Goal: Information Seeking & Learning: Learn about a topic

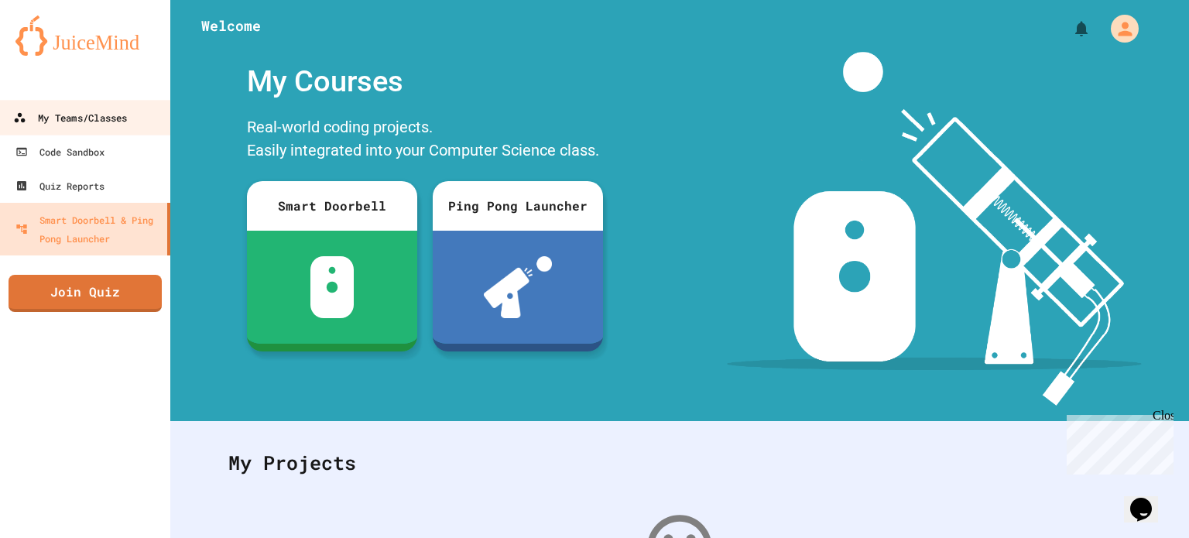
click at [93, 116] on div "My Teams/Classes" at bounding box center [70, 117] width 114 height 19
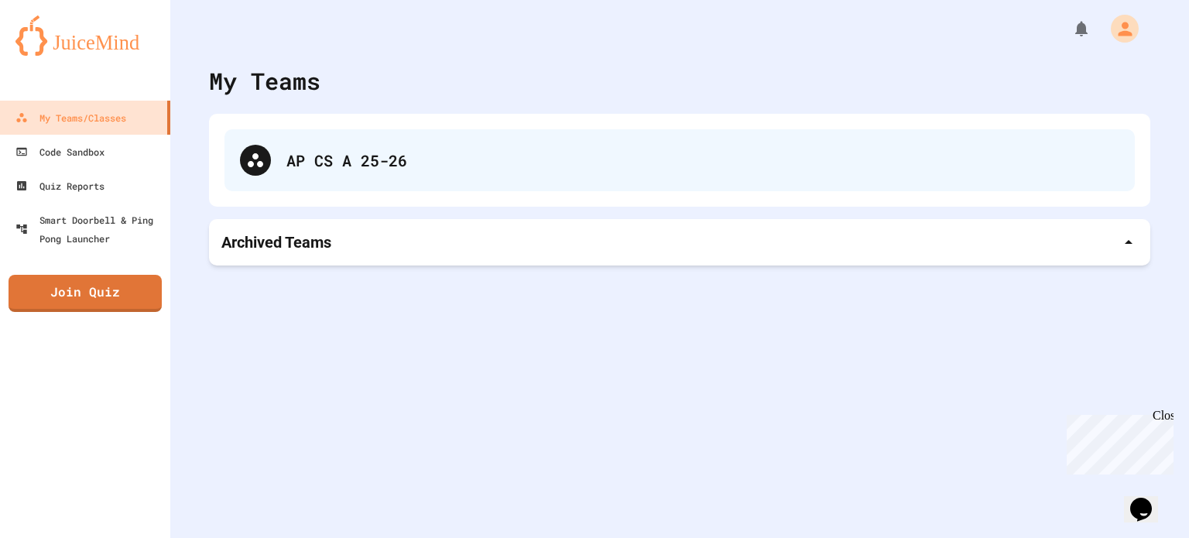
click at [317, 155] on div "AP CS A 25-26" at bounding box center [702, 160] width 833 height 23
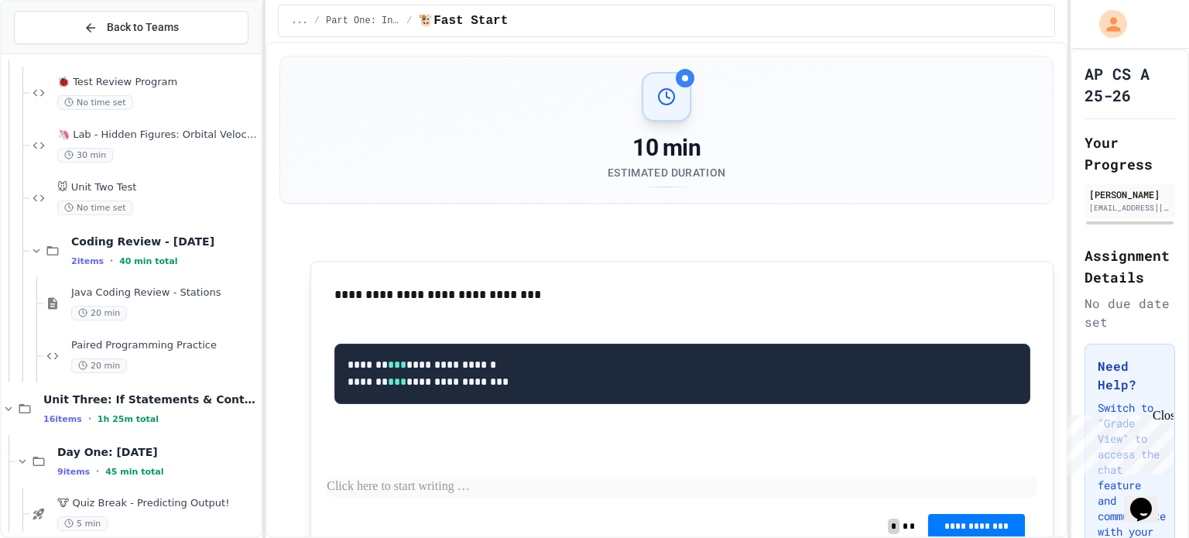
scroll to position [4496, 0]
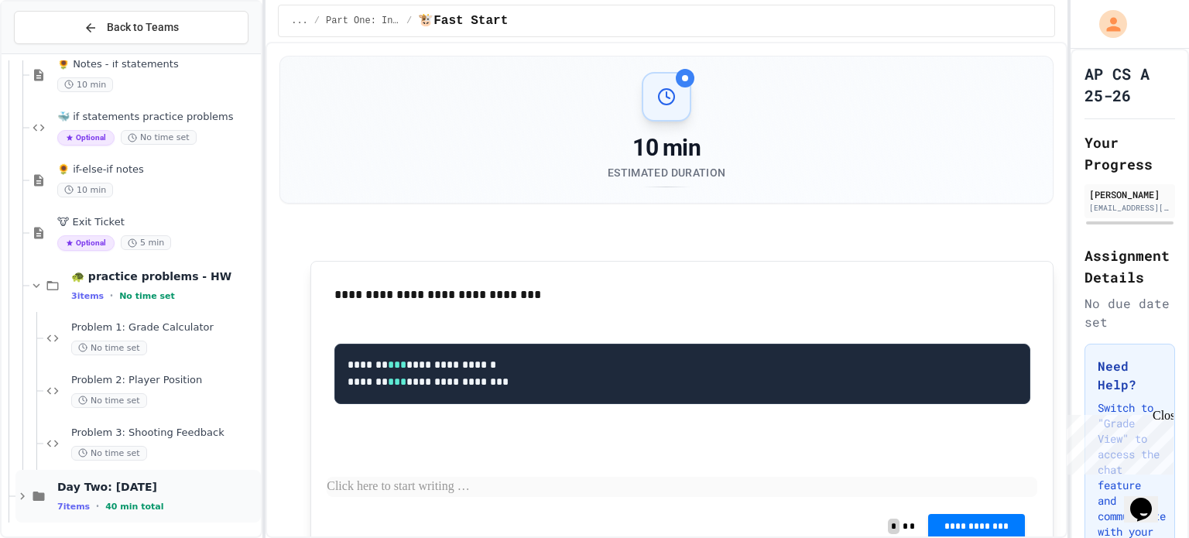
click at [24, 494] on icon at bounding box center [22, 496] width 14 height 14
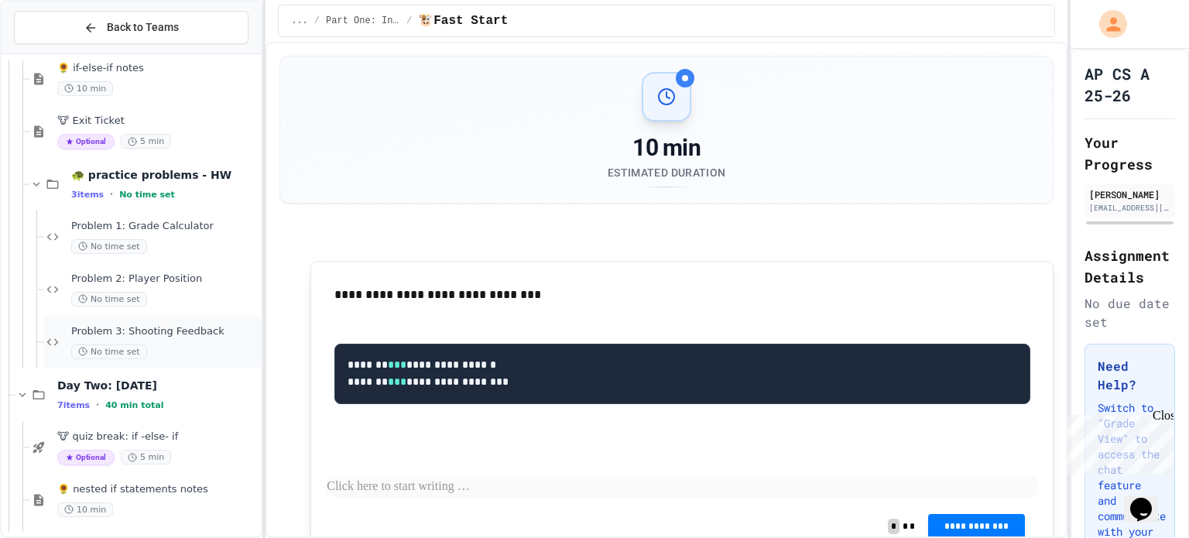
scroll to position [4706, 0]
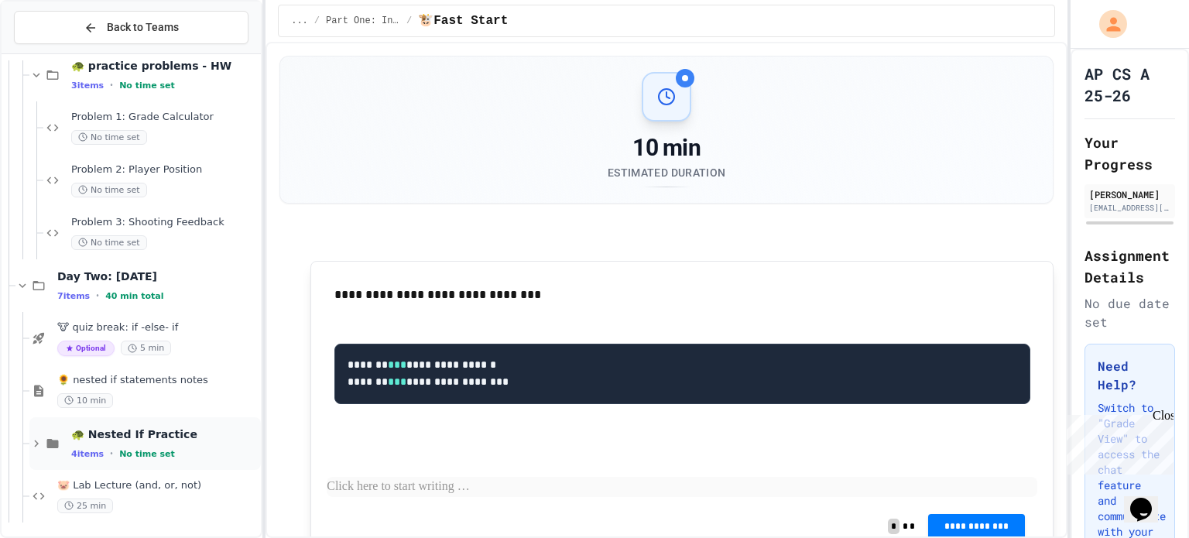
click at [33, 439] on icon at bounding box center [36, 444] width 14 height 14
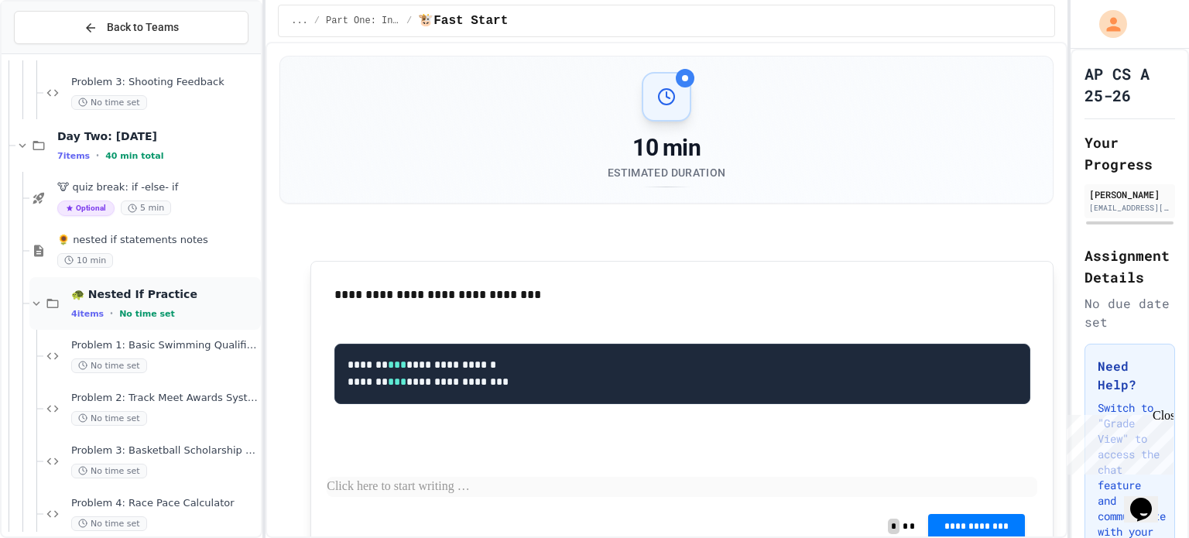
scroll to position [4917, 0]
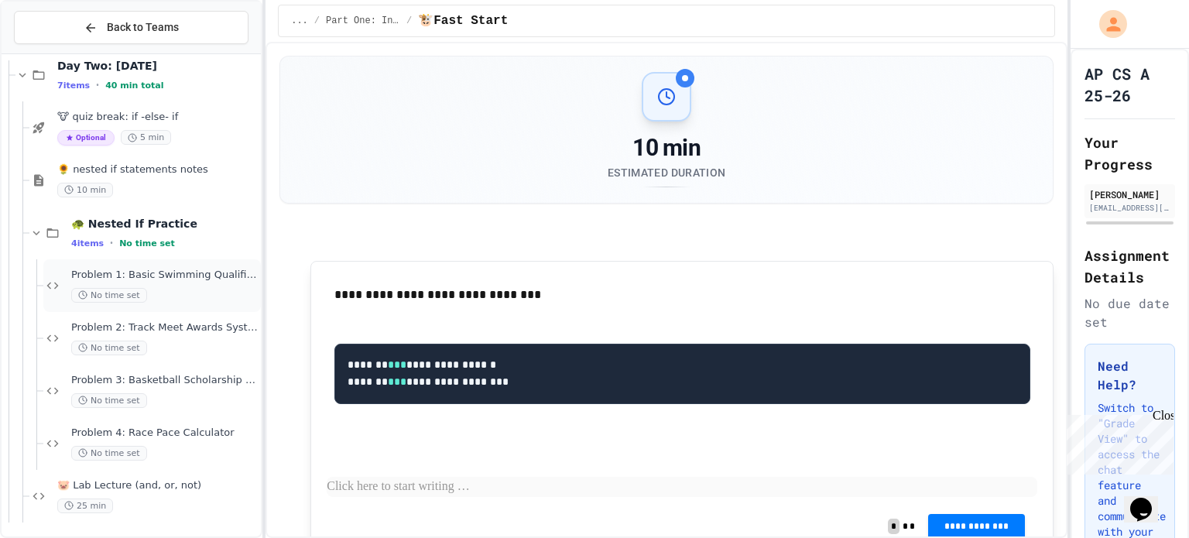
click at [211, 269] on span "Problem 1: Basic Swimming Qualification" at bounding box center [164, 275] width 187 height 13
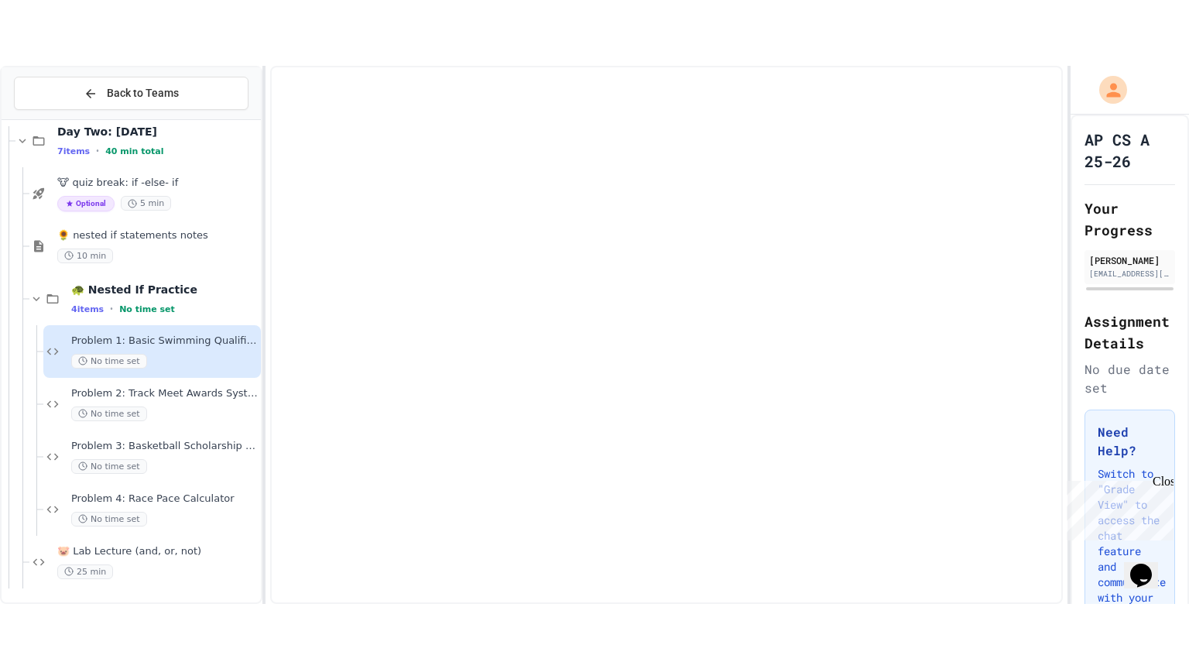
scroll to position [4898, 0]
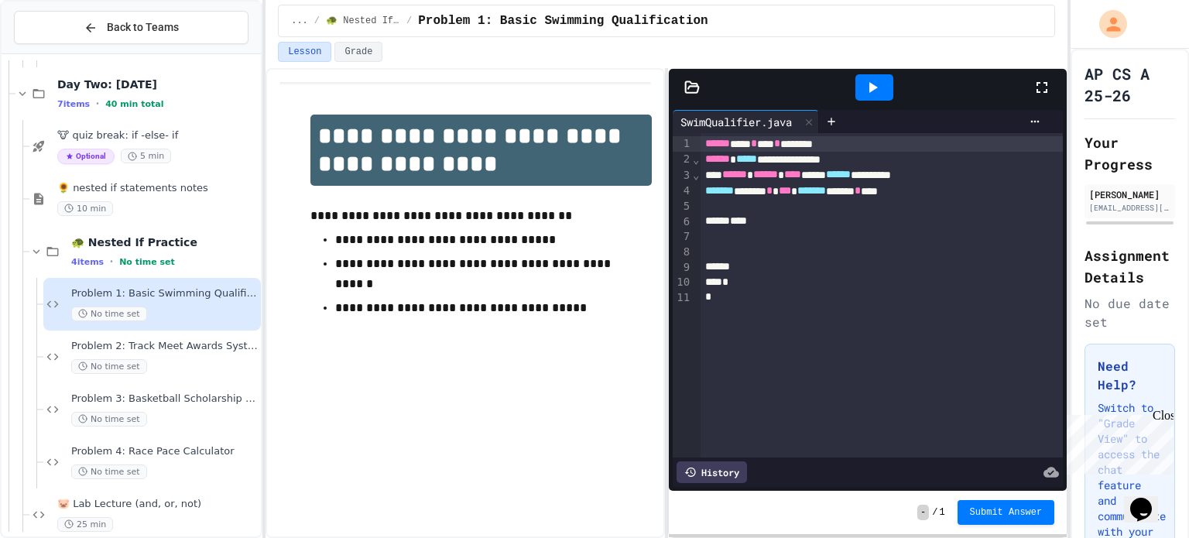
click at [1044, 88] on icon at bounding box center [1042, 87] width 19 height 19
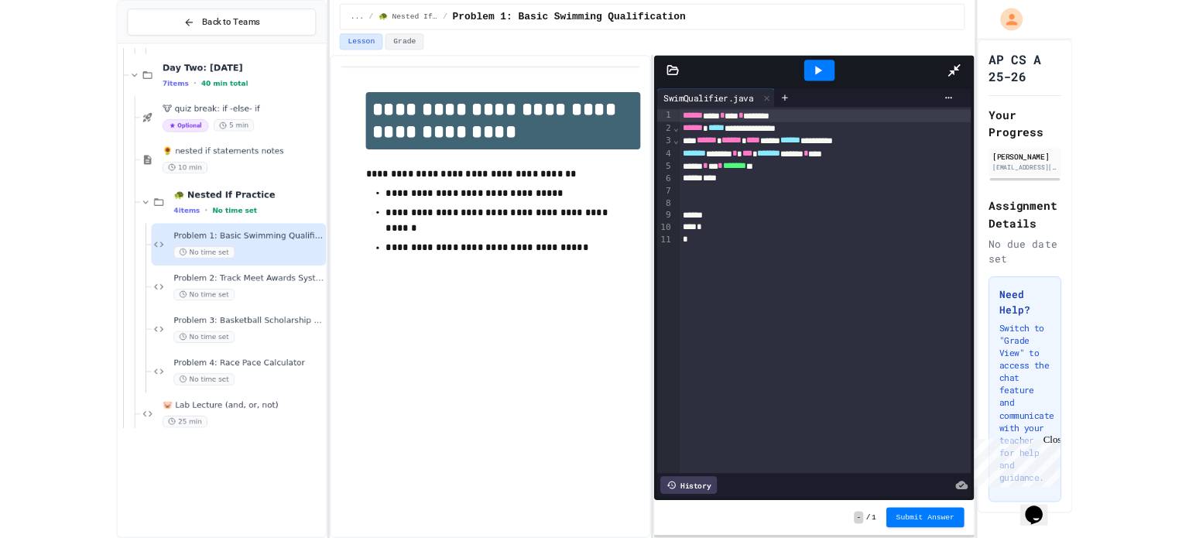
scroll to position [4786, 0]
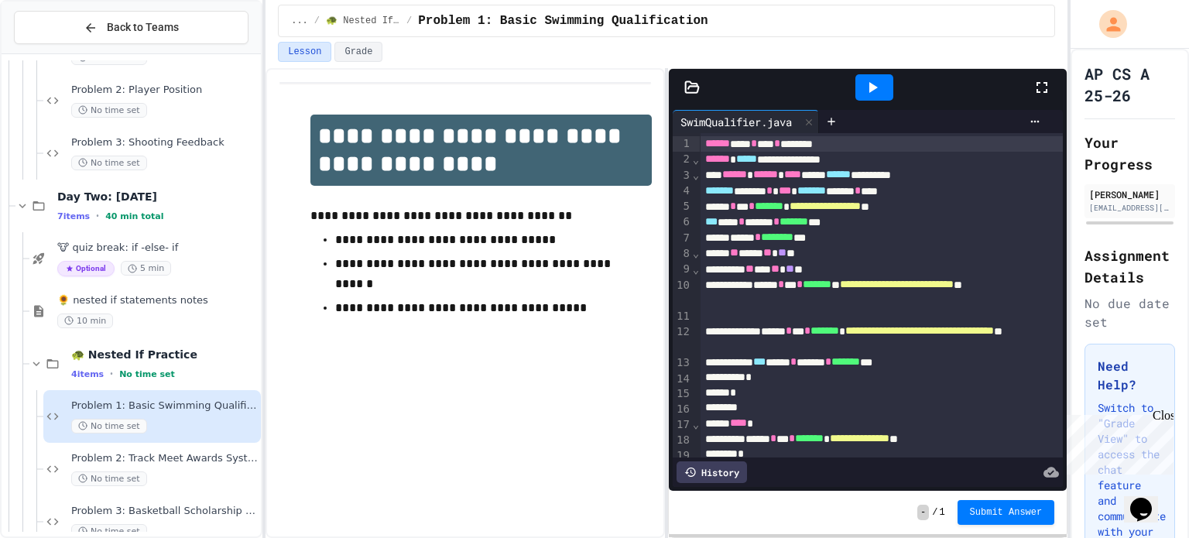
click at [1035, 87] on icon at bounding box center [1042, 87] width 19 height 19
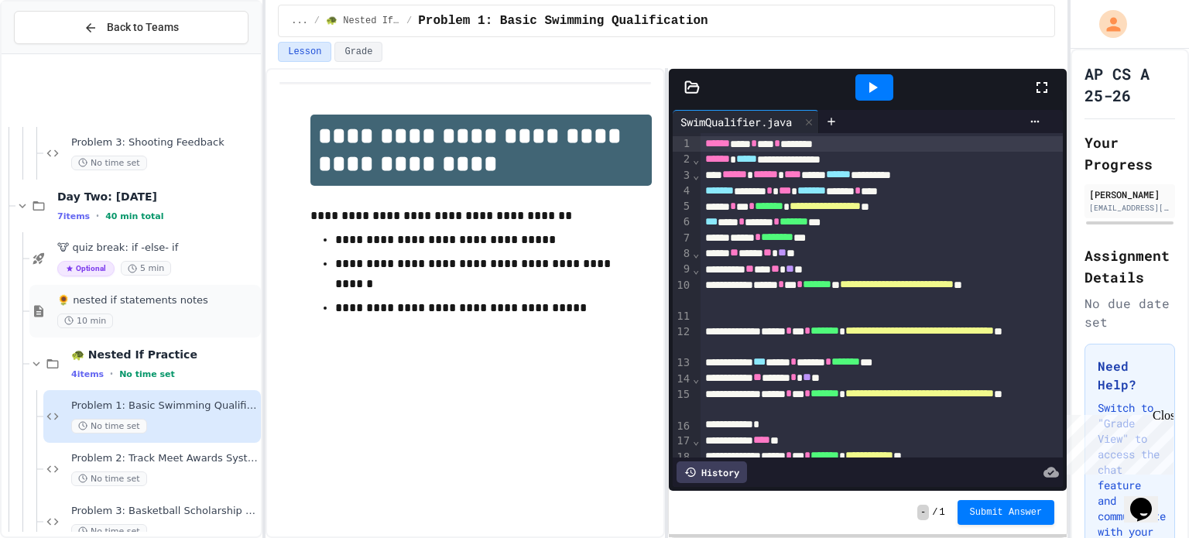
scroll to position [4917, 0]
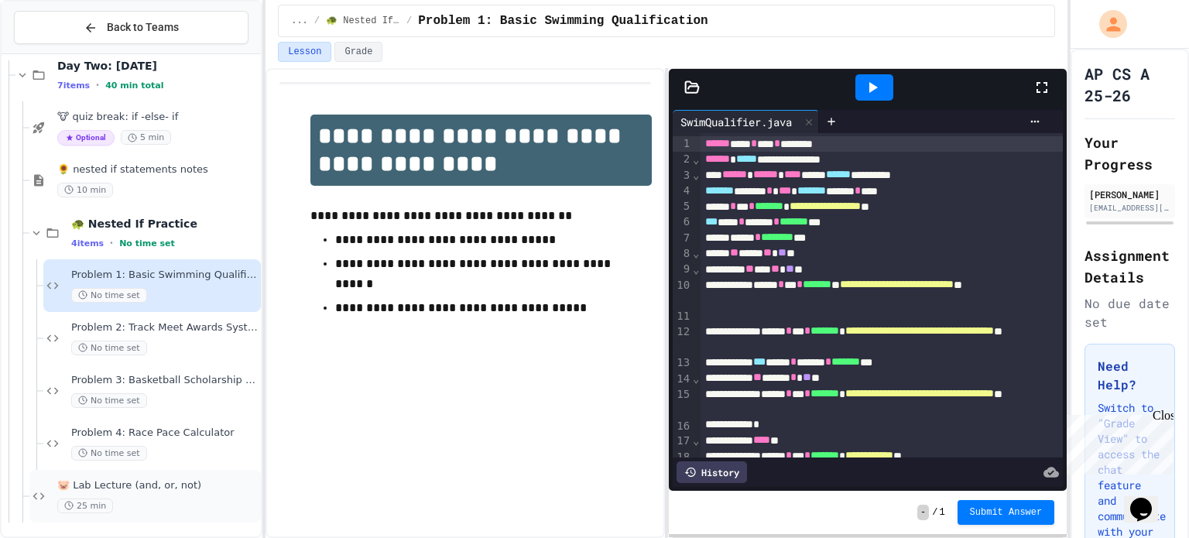
click at [73, 485] on span "🐷 Lab Lecture (and, or, not)" at bounding box center [157, 485] width 201 height 13
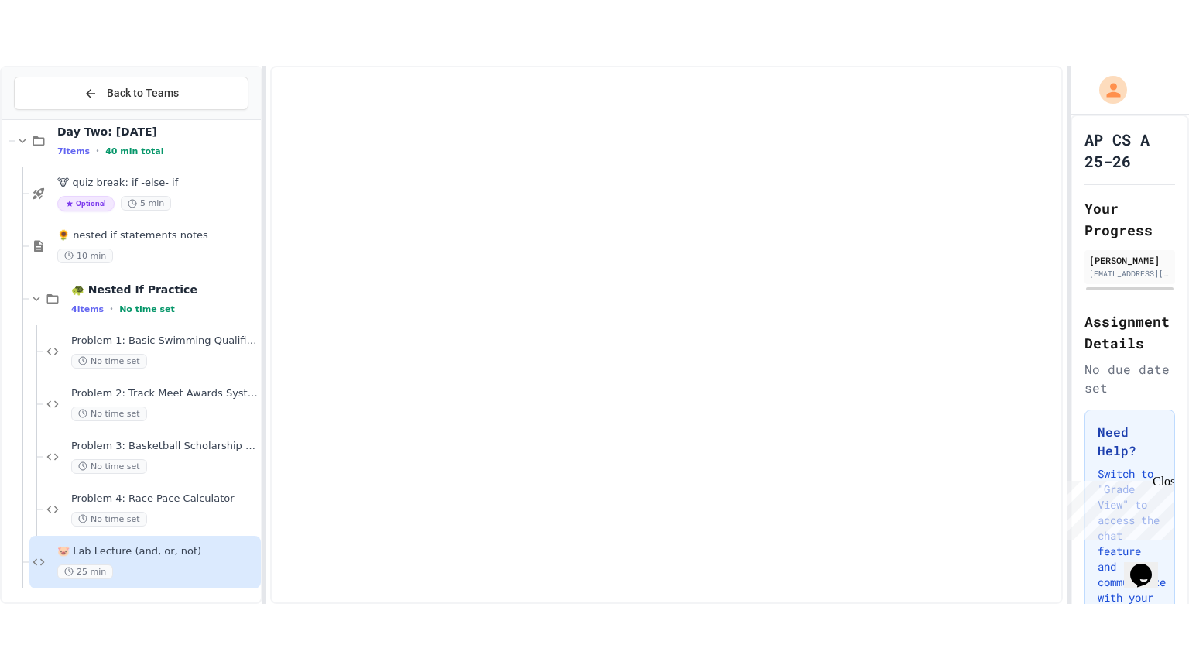
scroll to position [4898, 0]
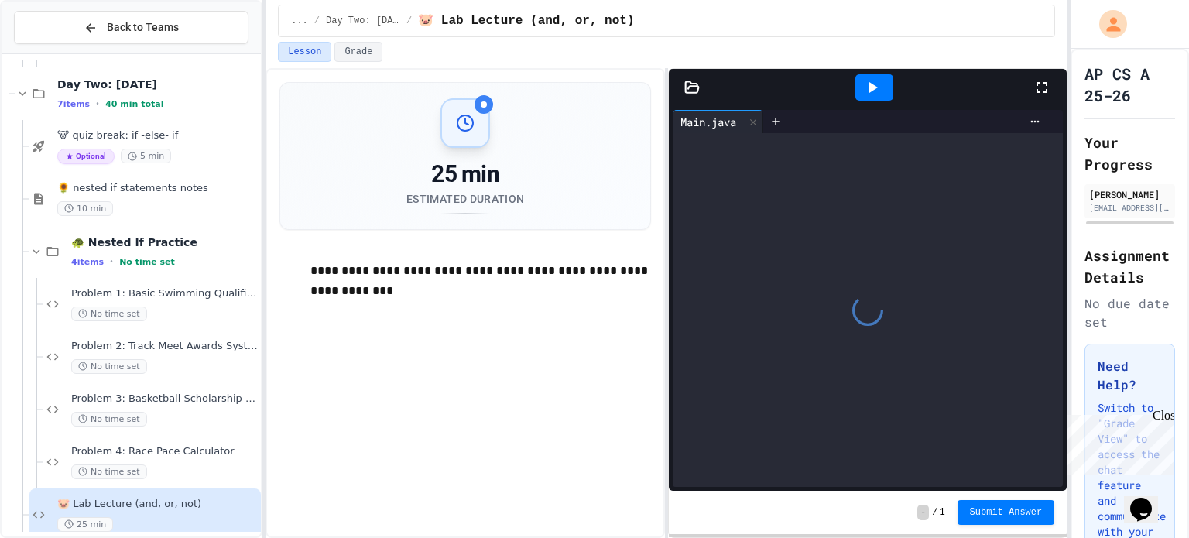
click at [1046, 86] on icon at bounding box center [1042, 87] width 19 height 19
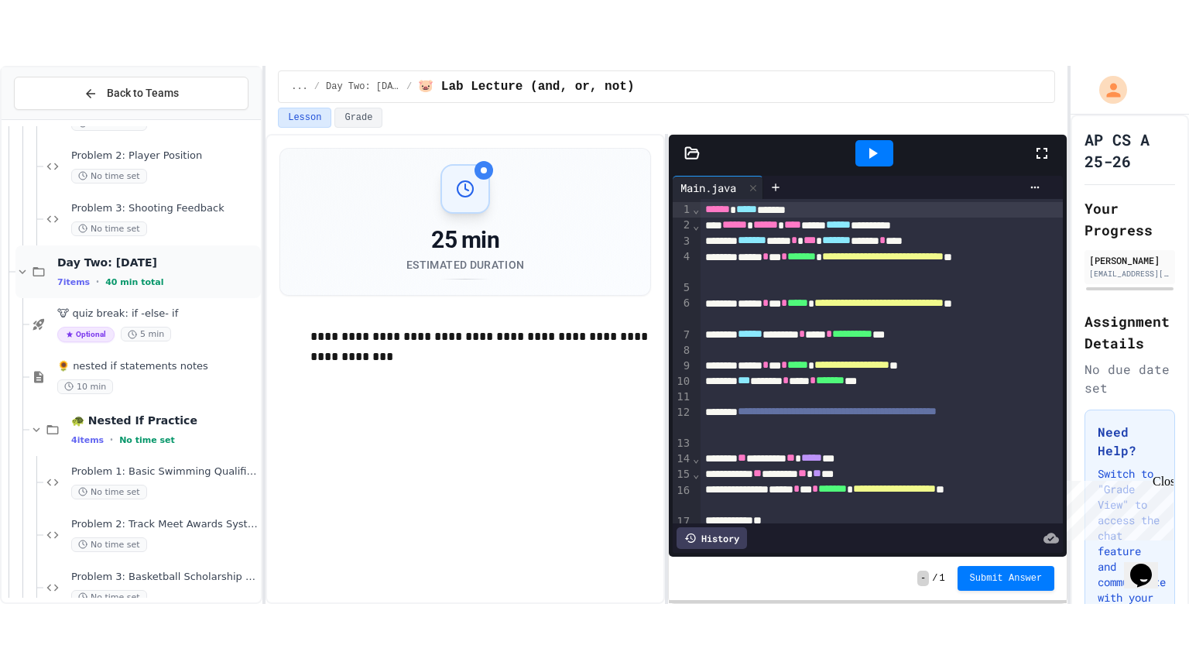
scroll to position [4917, 0]
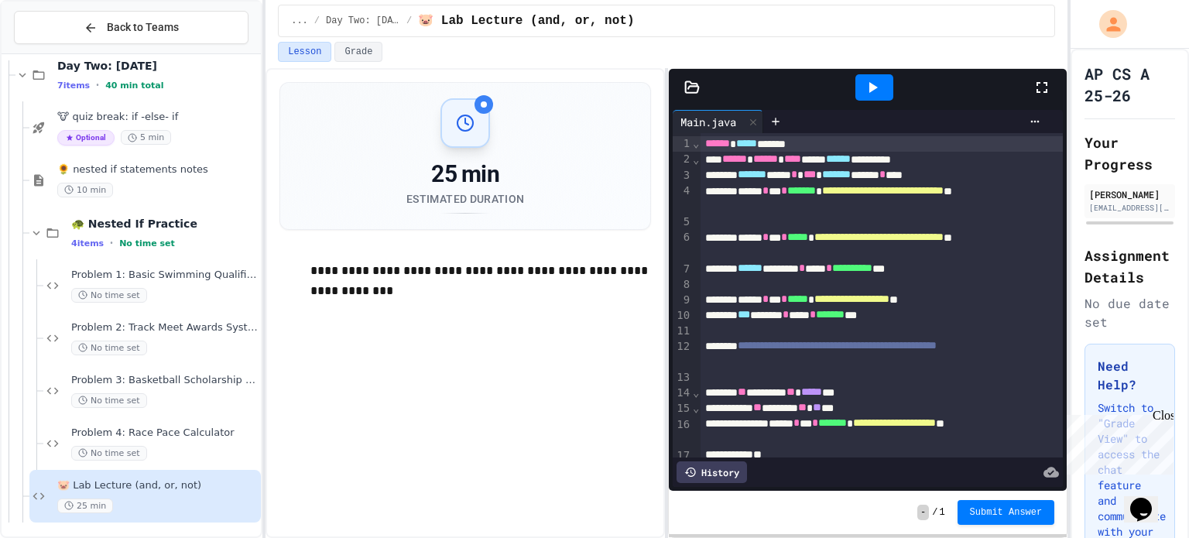
click at [1045, 86] on icon at bounding box center [1042, 87] width 19 height 19
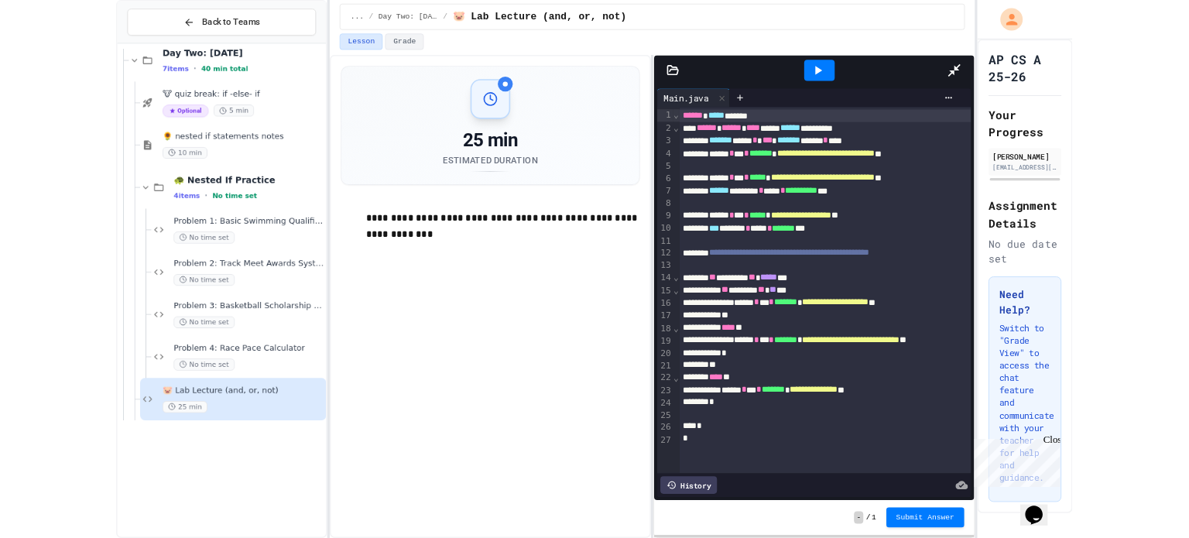
scroll to position [4786, 0]
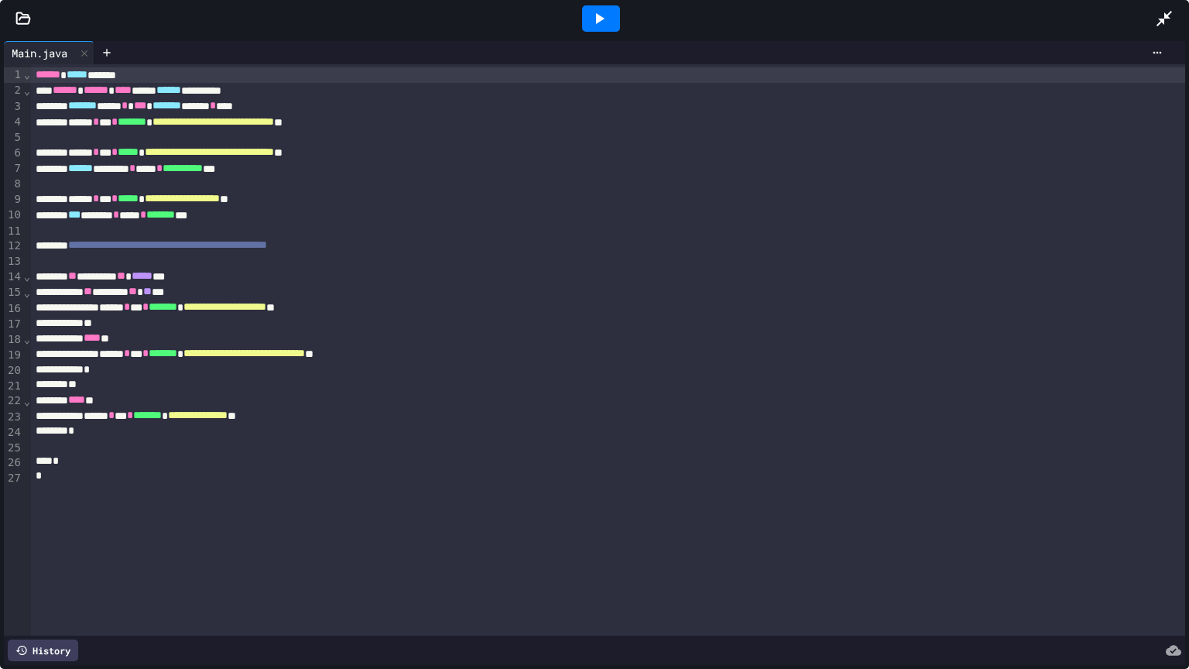
click at [34, 73] on div "****** ***** ******" at bounding box center [608, 74] width 1154 height 15
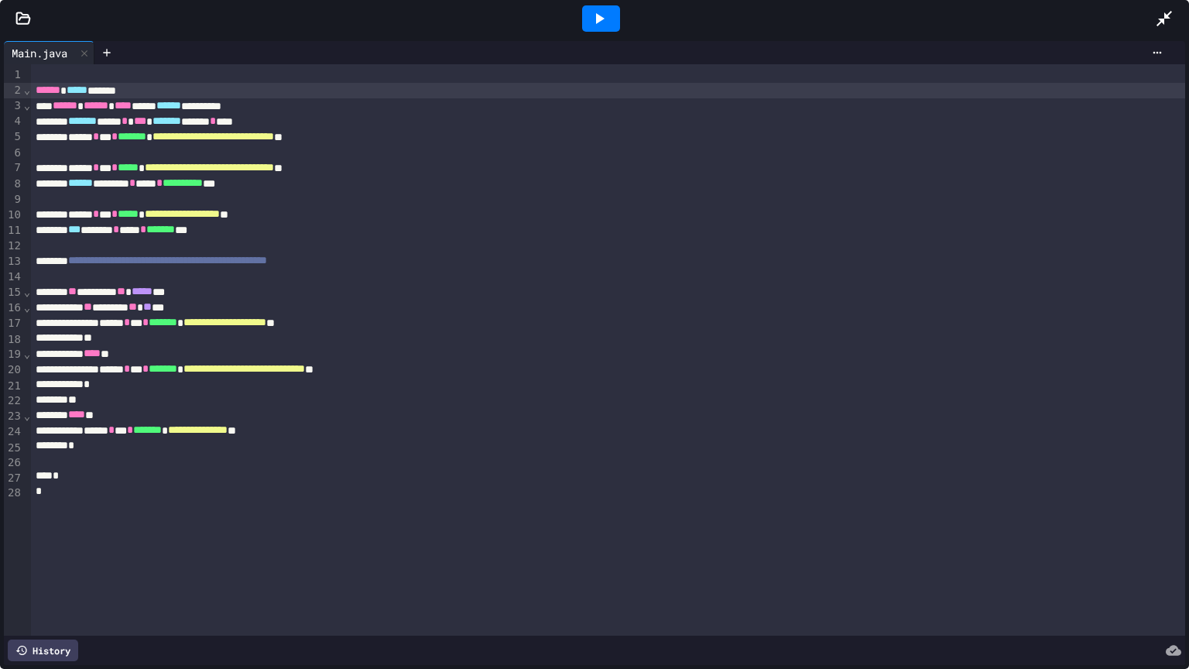
click at [98, 73] on div at bounding box center [608, 74] width 1154 height 15
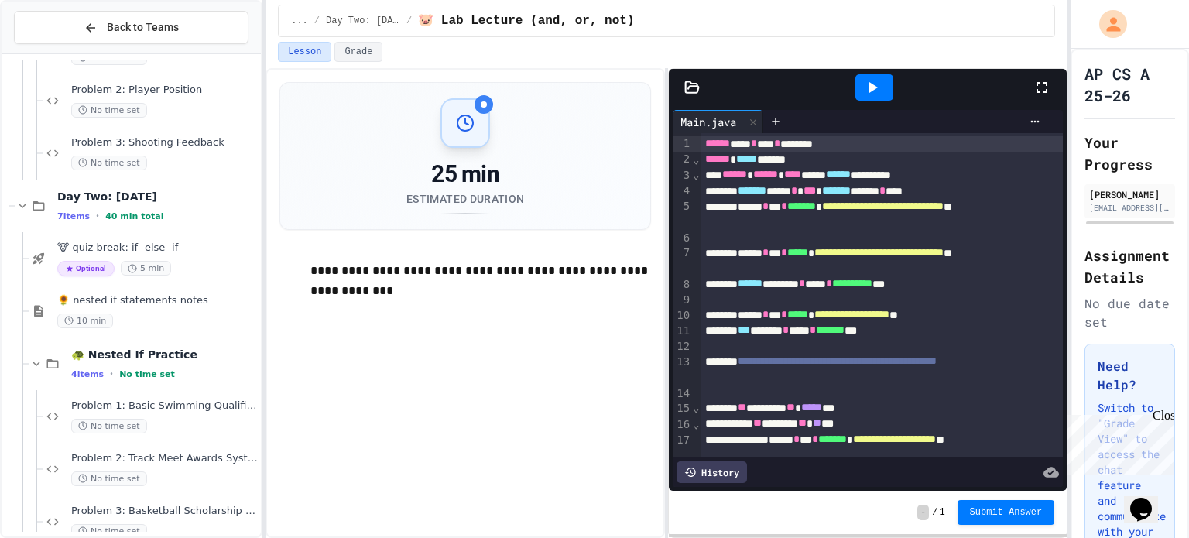
click at [1041, 81] on icon at bounding box center [1042, 87] width 19 height 19
